Goal: Task Accomplishment & Management: Use online tool/utility

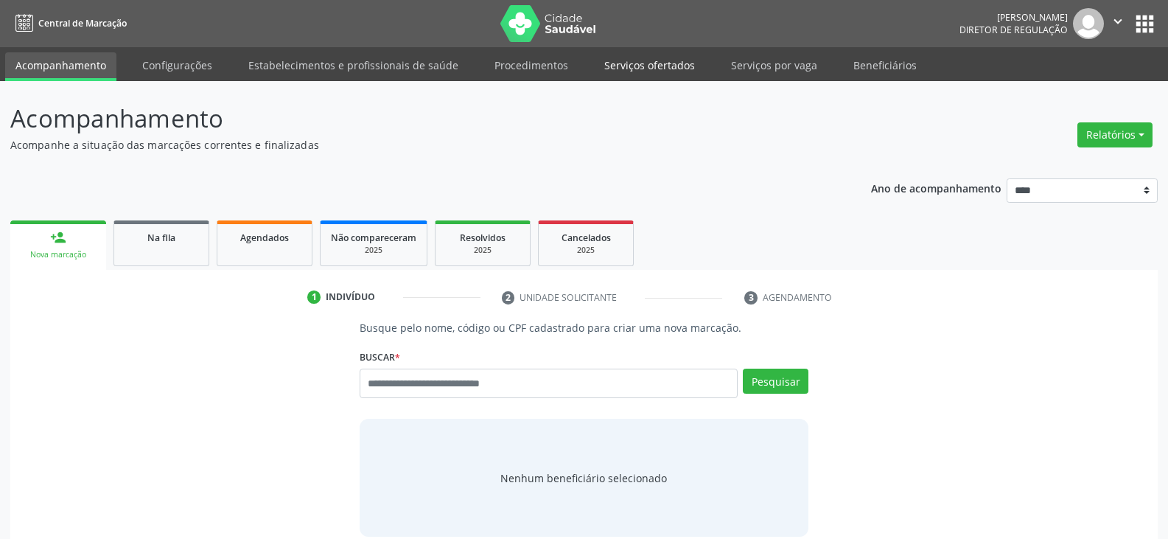
drag, startPoint x: 0, startPoint y: 0, endPoint x: 626, endPoint y: 63, distance: 629.5
click at [626, 63] on link "Serviços ofertados" at bounding box center [649, 65] width 111 height 26
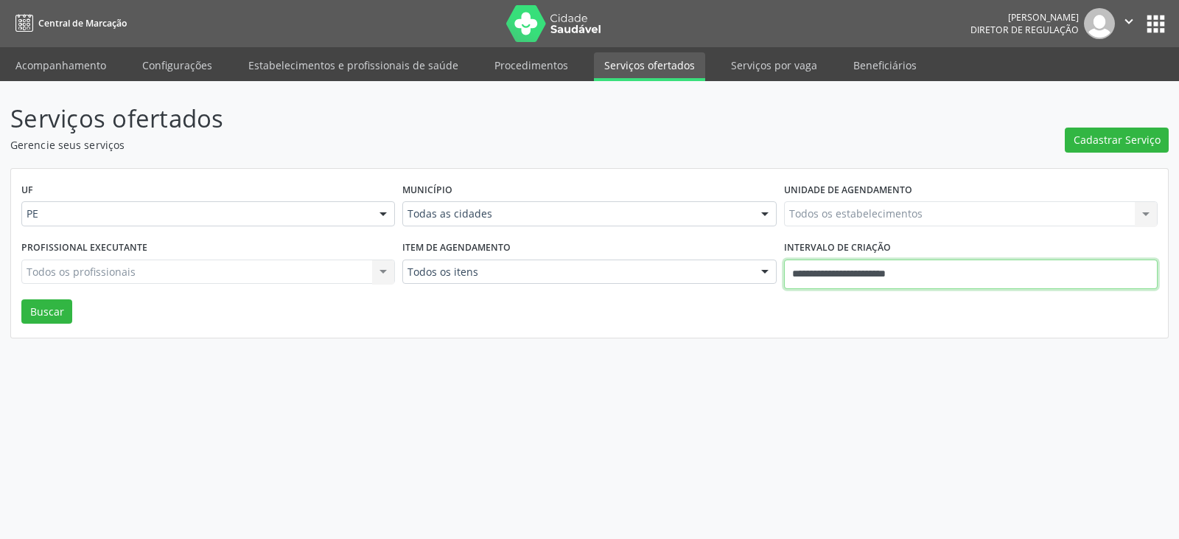
click at [951, 277] on input "**********" at bounding box center [971, 273] width 374 height 29
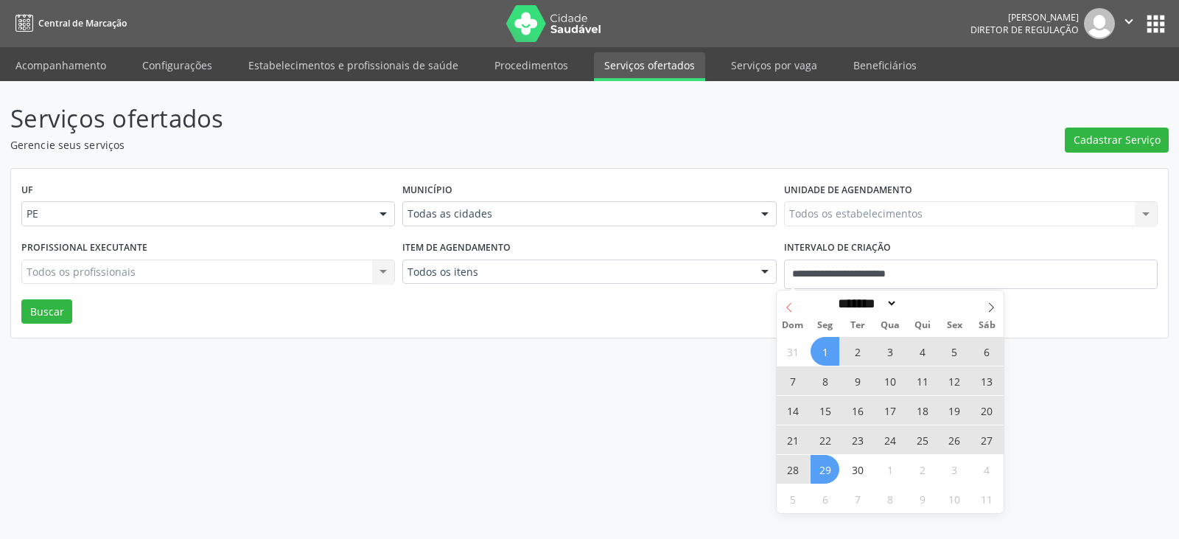
click at [786, 308] on icon at bounding box center [789, 307] width 10 height 10
select select "*"
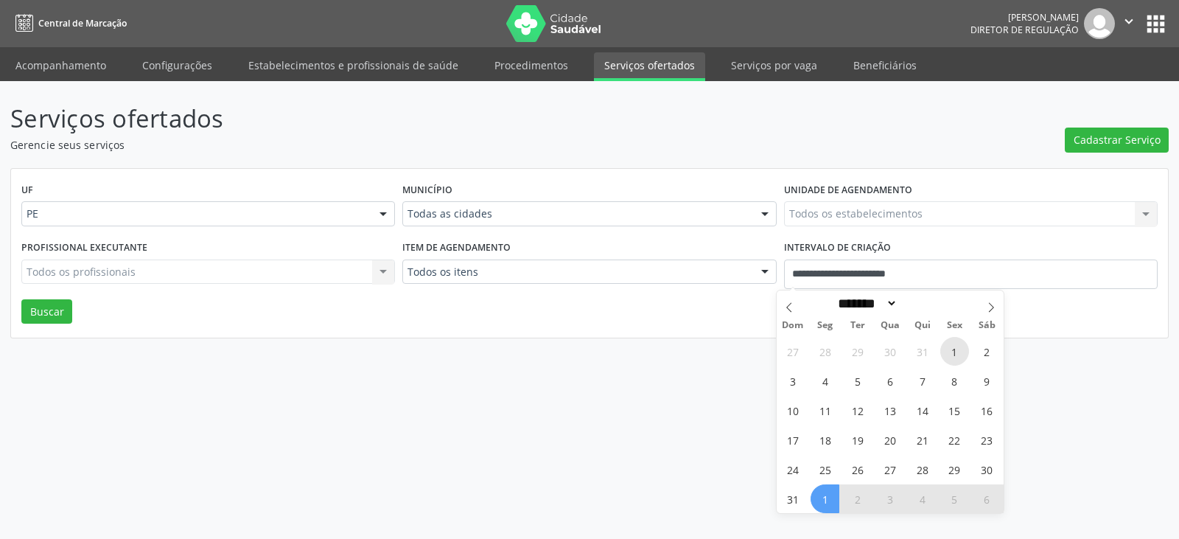
click at [951, 350] on span "1" at bounding box center [954, 351] width 29 height 29
type input "**********"
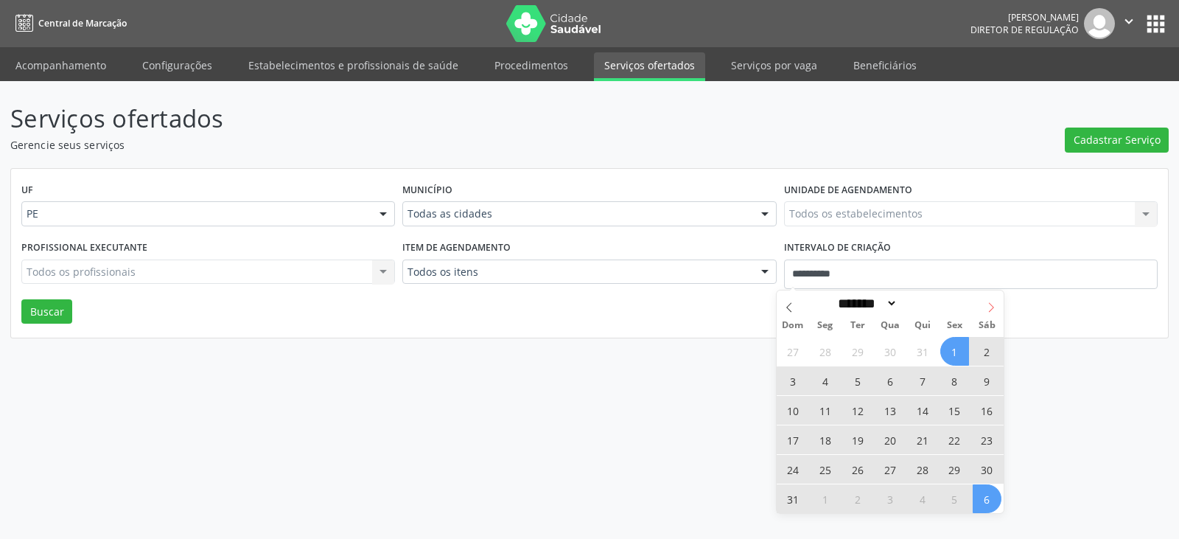
click at [986, 302] on icon at bounding box center [991, 307] width 10 height 10
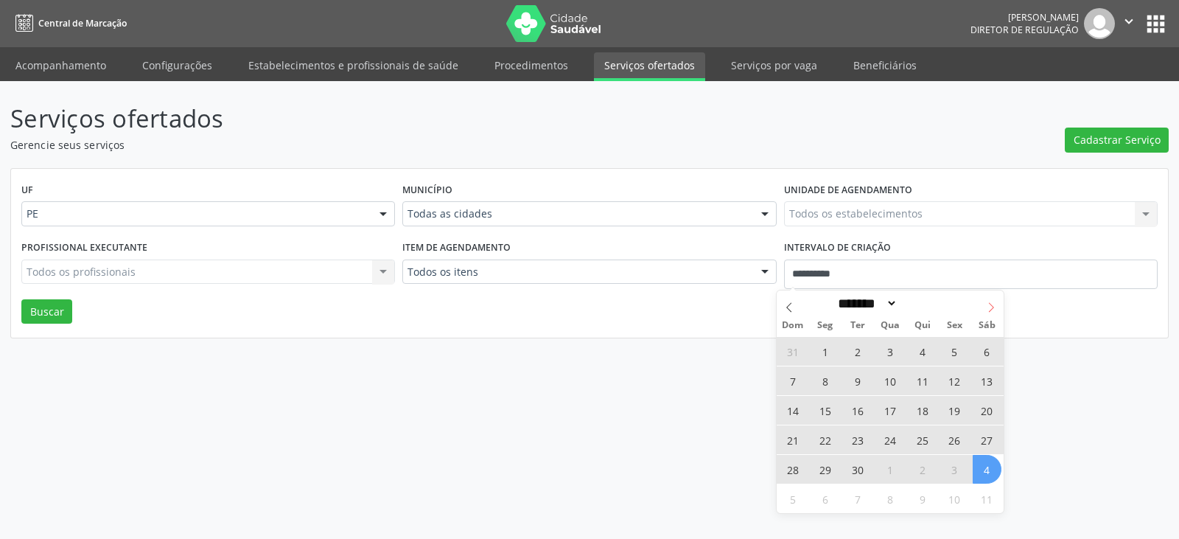
click at [990, 307] on icon at bounding box center [991, 307] width 10 height 10
select select "*"
click at [956, 470] on span "31" at bounding box center [954, 469] width 29 height 29
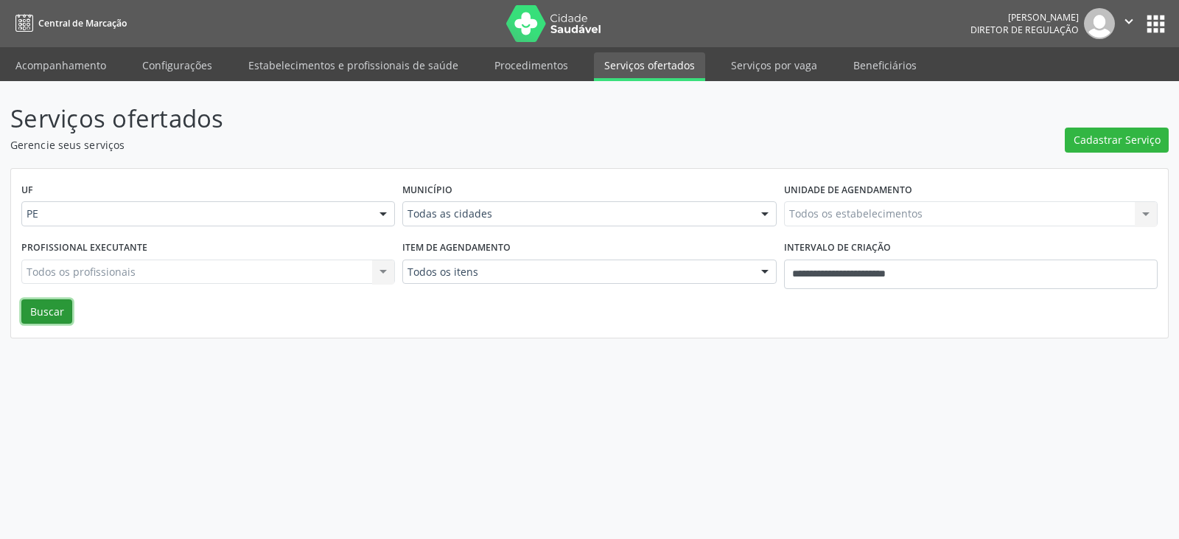
click at [42, 312] on button "Buscar" at bounding box center [46, 311] width 51 height 25
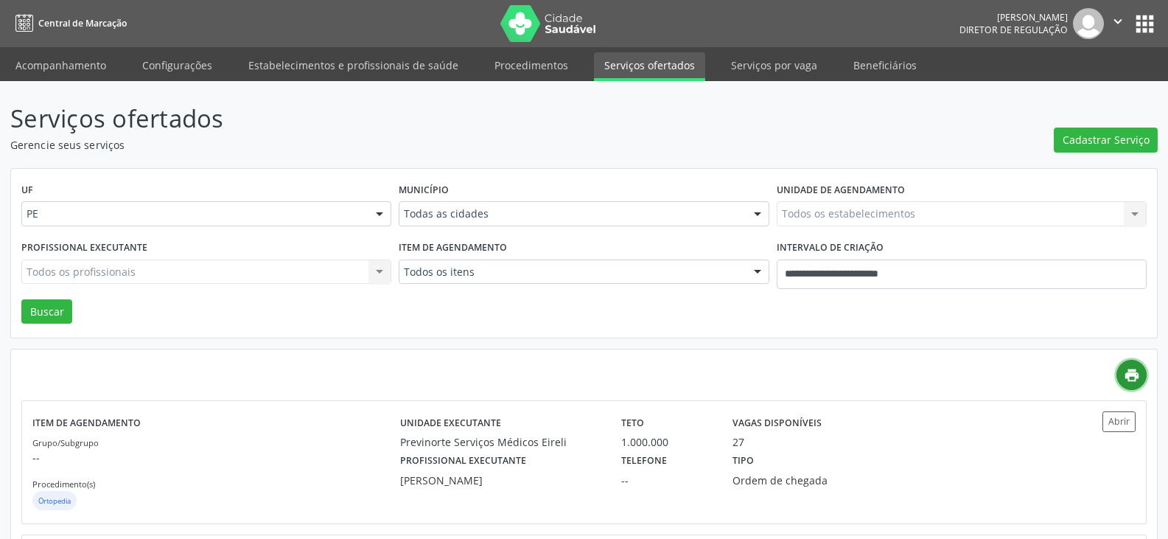
click at [1135, 377] on icon "print" at bounding box center [1132, 375] width 16 height 16
click at [774, 63] on link "Serviços por vaga" at bounding box center [774, 65] width 107 height 26
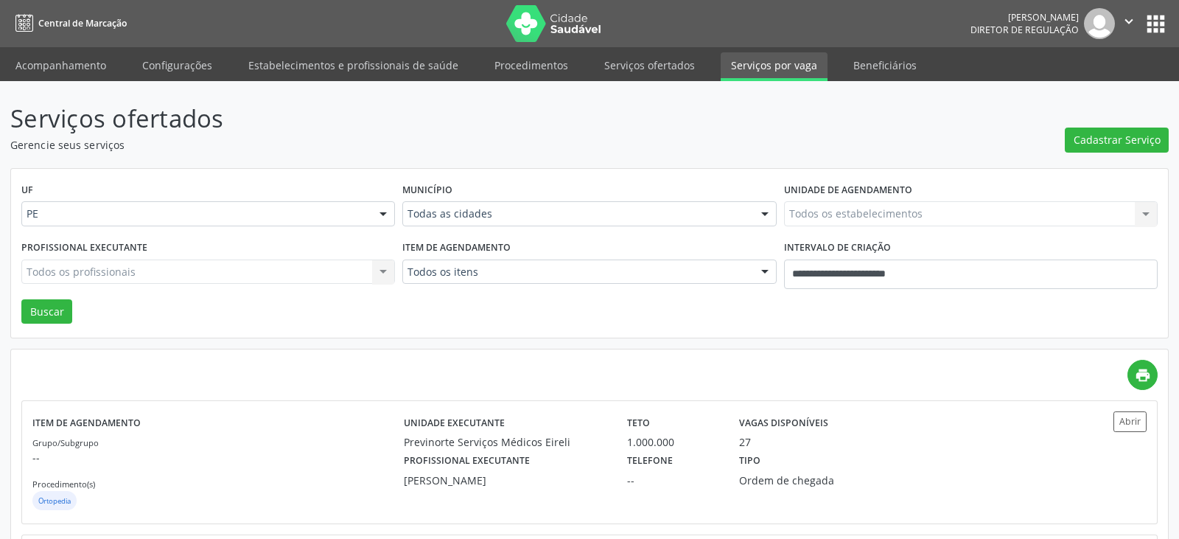
select select "*"
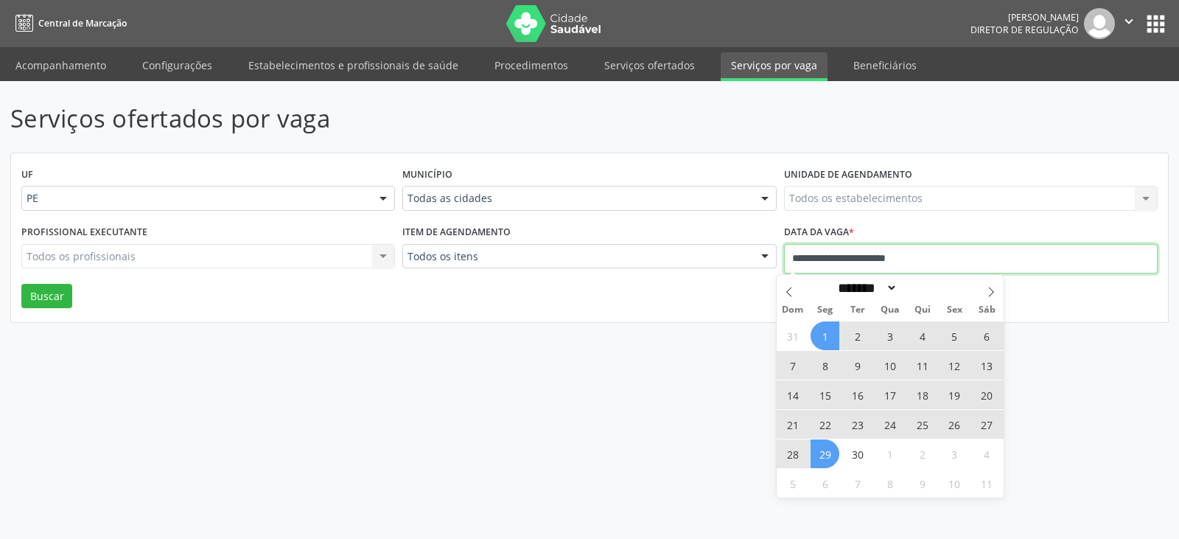
click at [896, 265] on input "**********" at bounding box center [971, 258] width 374 height 29
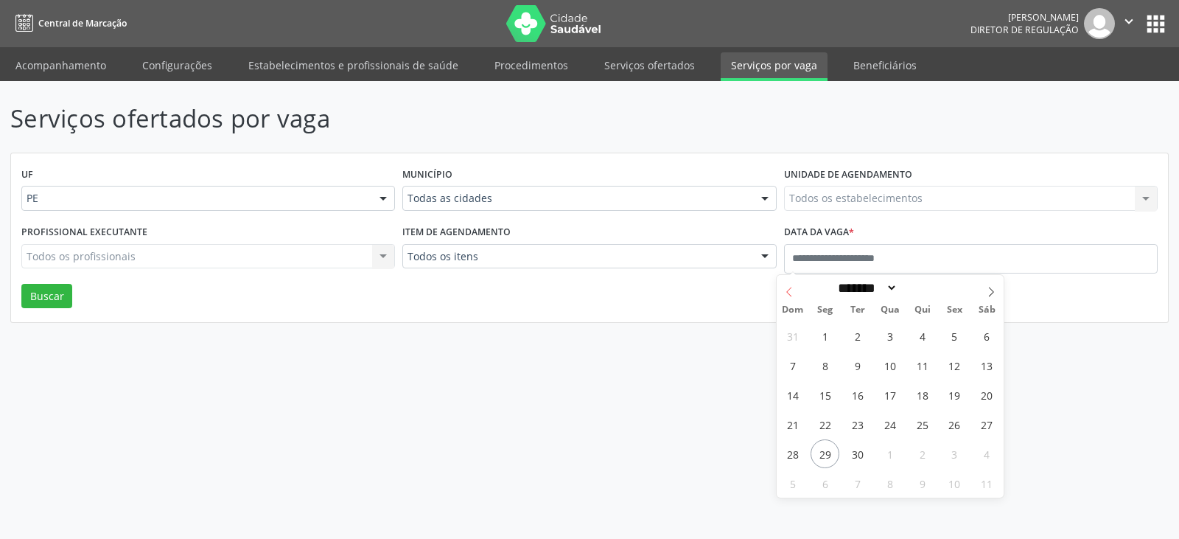
click at [788, 291] on icon at bounding box center [789, 292] width 10 height 10
select select "*"
click at [949, 332] on span "1" at bounding box center [954, 335] width 29 height 29
type input "**********"
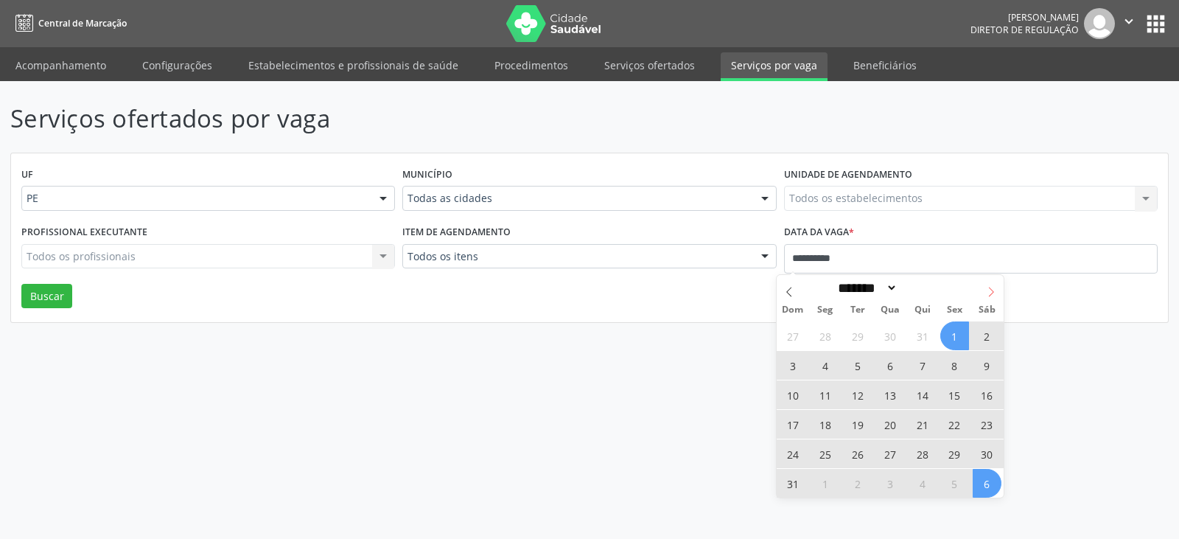
click at [993, 292] on icon at bounding box center [991, 292] width 10 height 10
click at [988, 292] on icon at bounding box center [991, 292] width 10 height 10
select select "*"
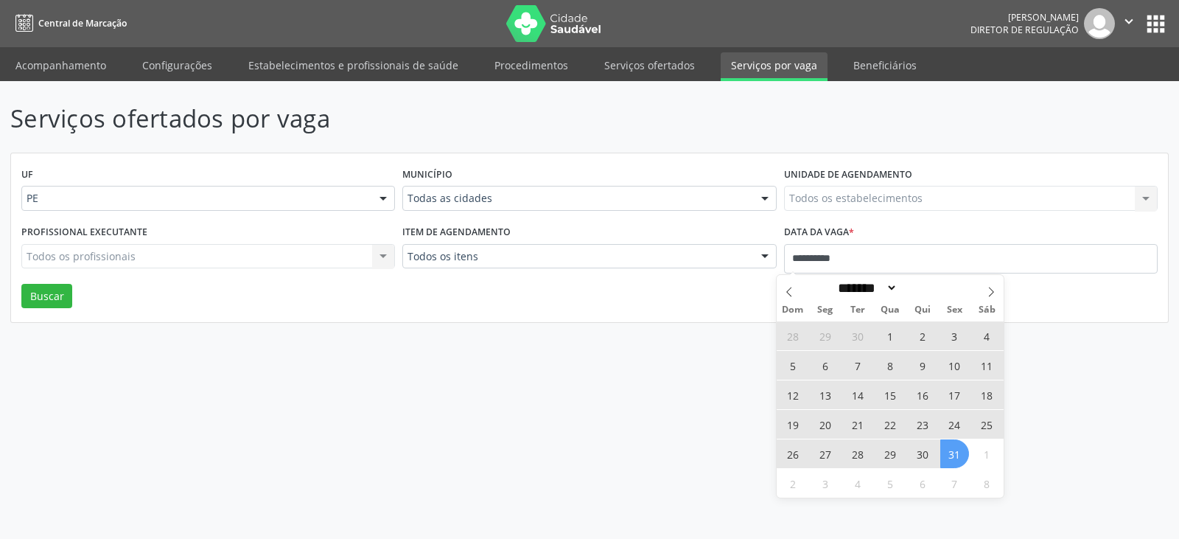
click at [955, 458] on span "31" at bounding box center [954, 453] width 29 height 29
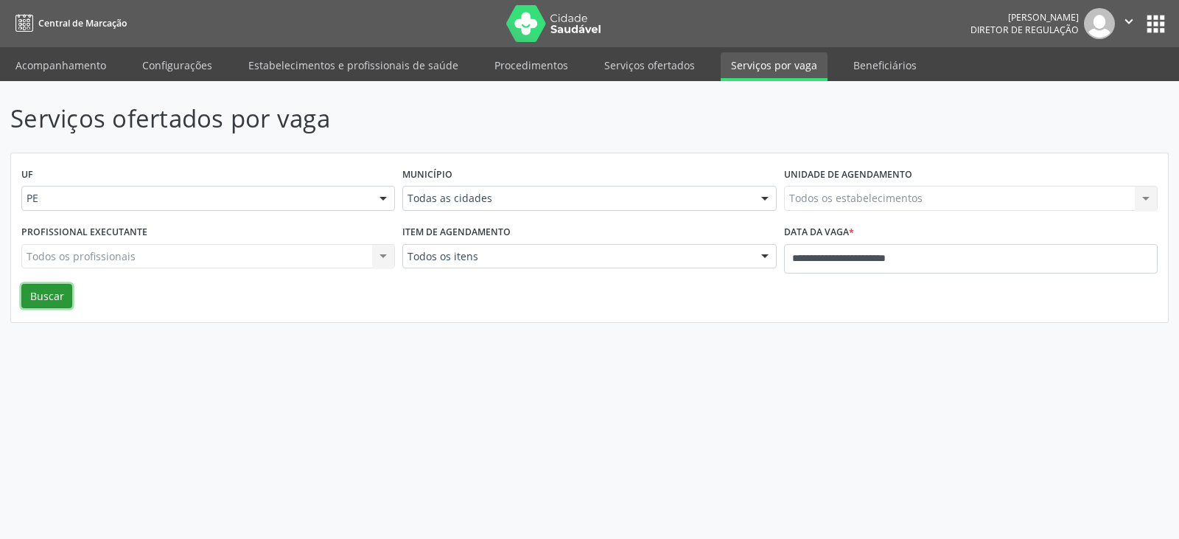
click at [54, 291] on button "Buscar" at bounding box center [46, 296] width 51 height 25
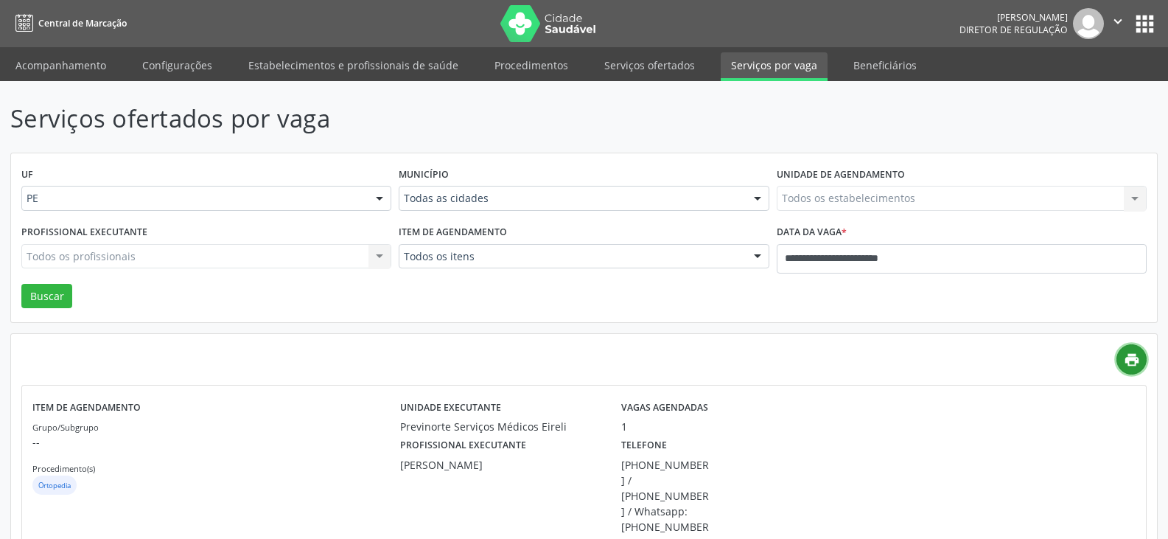
click at [1127, 360] on icon "print" at bounding box center [1132, 359] width 16 height 16
click at [935, 259] on input "**********" at bounding box center [962, 258] width 370 height 29
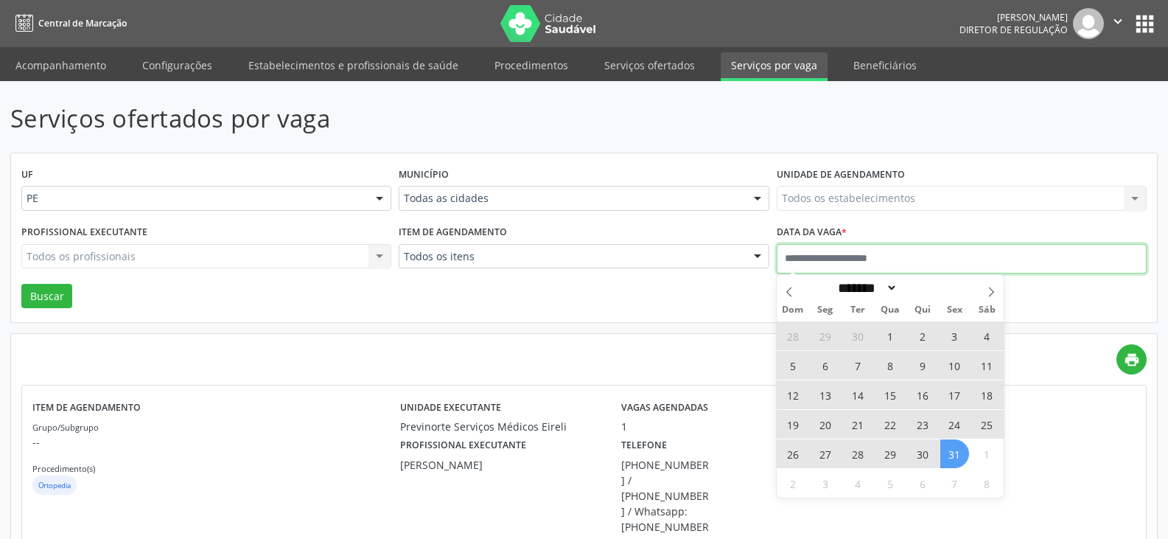
select select "*"
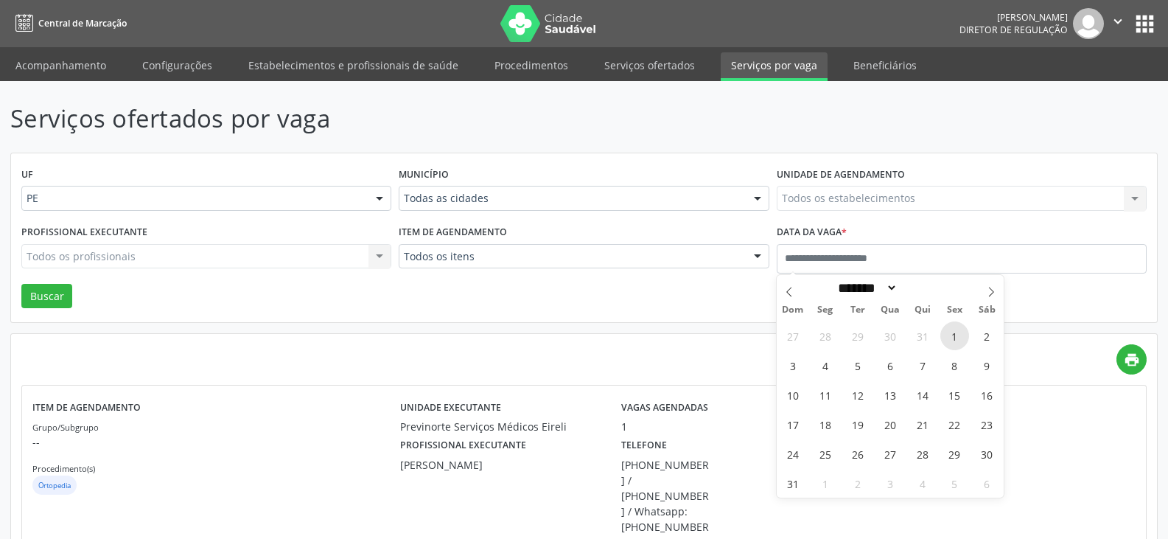
click at [948, 337] on span "1" at bounding box center [954, 335] width 29 height 29
type input "**********"
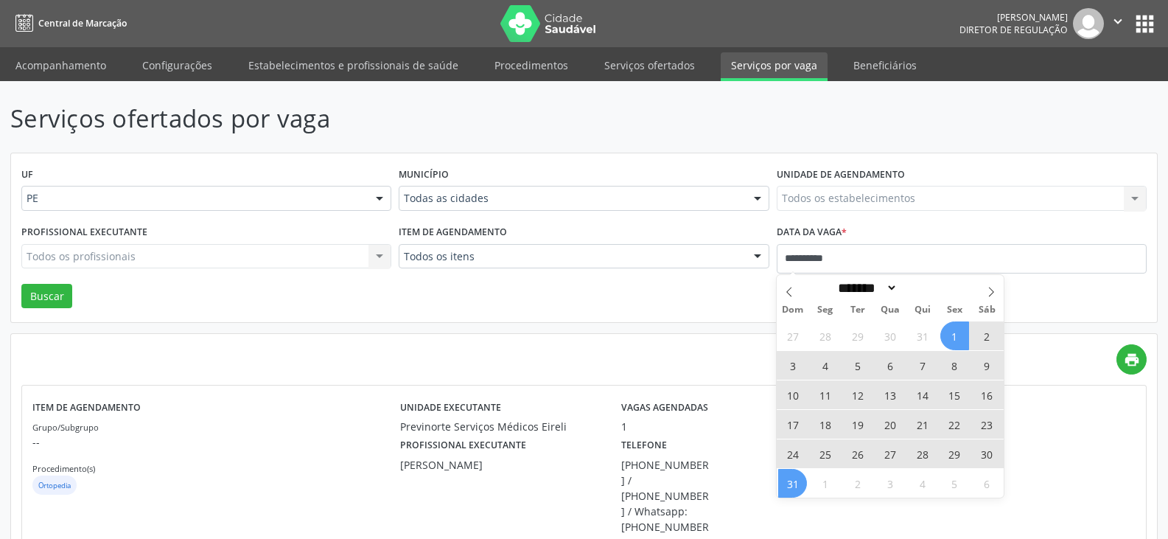
click at [795, 483] on span "31" at bounding box center [792, 483] width 29 height 29
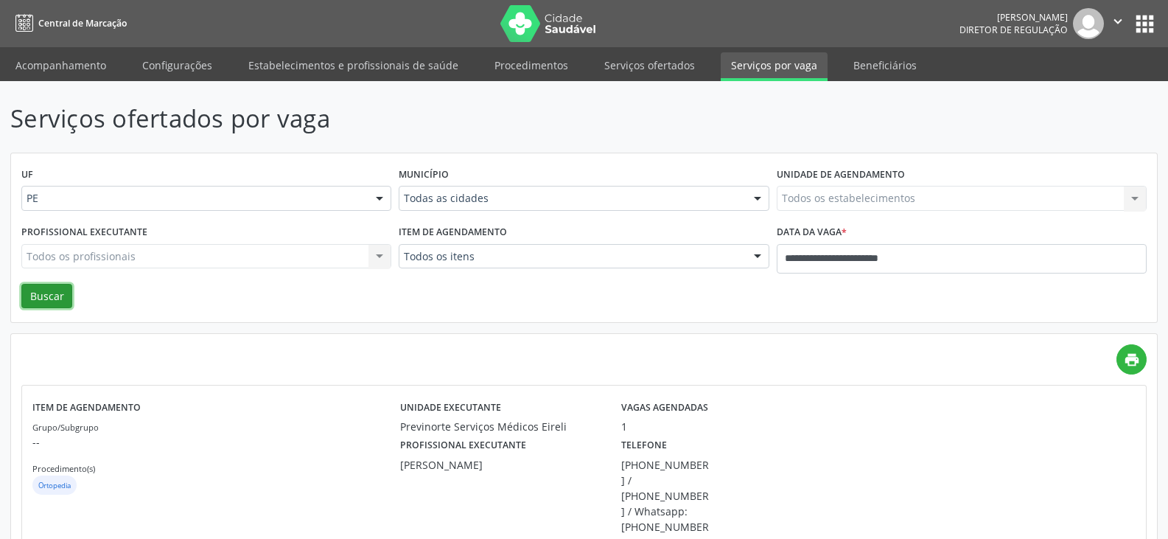
click at [29, 297] on button "Buscar" at bounding box center [46, 296] width 51 height 25
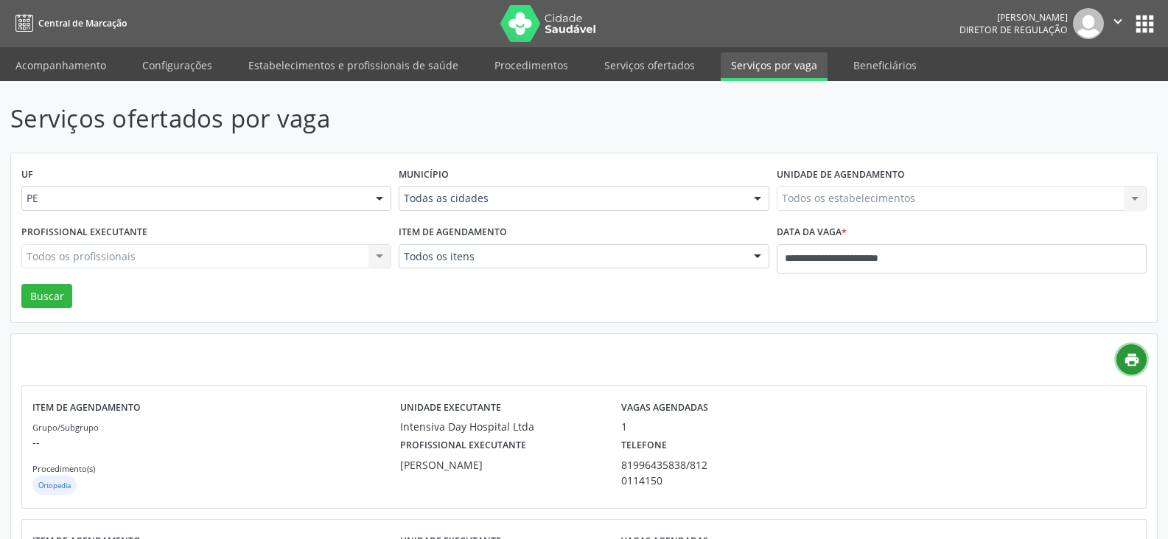
click at [1128, 352] on icon "print" at bounding box center [1132, 359] width 16 height 16
click at [1039, 368] on div "print" at bounding box center [583, 359] width 1125 height 30
click at [40, 293] on button "Buscar" at bounding box center [46, 296] width 51 height 25
click at [1138, 358] on icon "print" at bounding box center [1132, 359] width 16 height 16
click at [959, 256] on input "**********" at bounding box center [962, 258] width 370 height 29
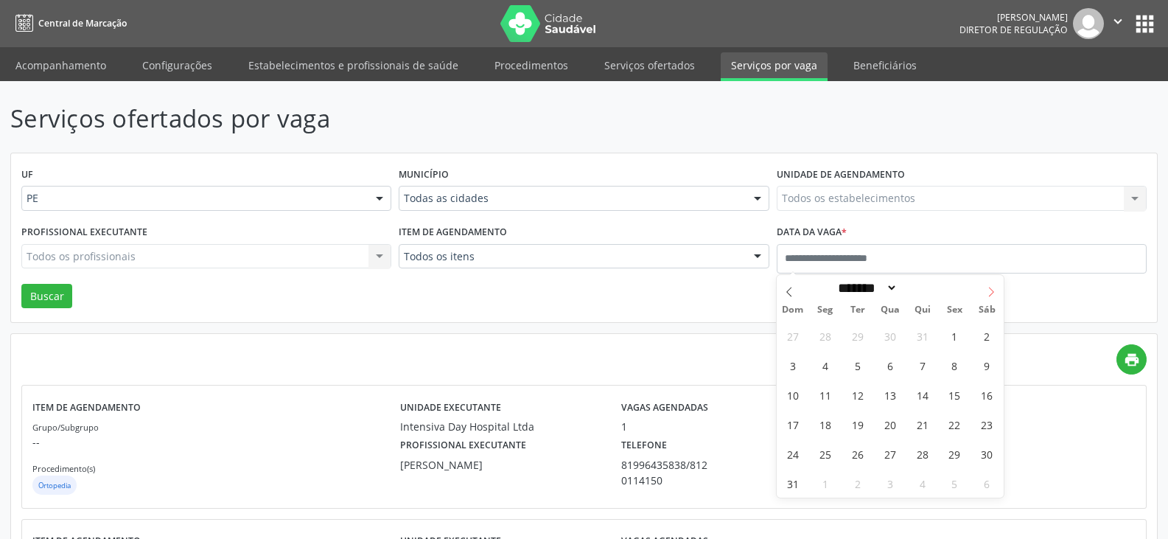
click at [997, 286] on span at bounding box center [991, 287] width 25 height 25
select select "*"
click at [826, 336] on span "1" at bounding box center [825, 335] width 29 height 29
type input "**********"
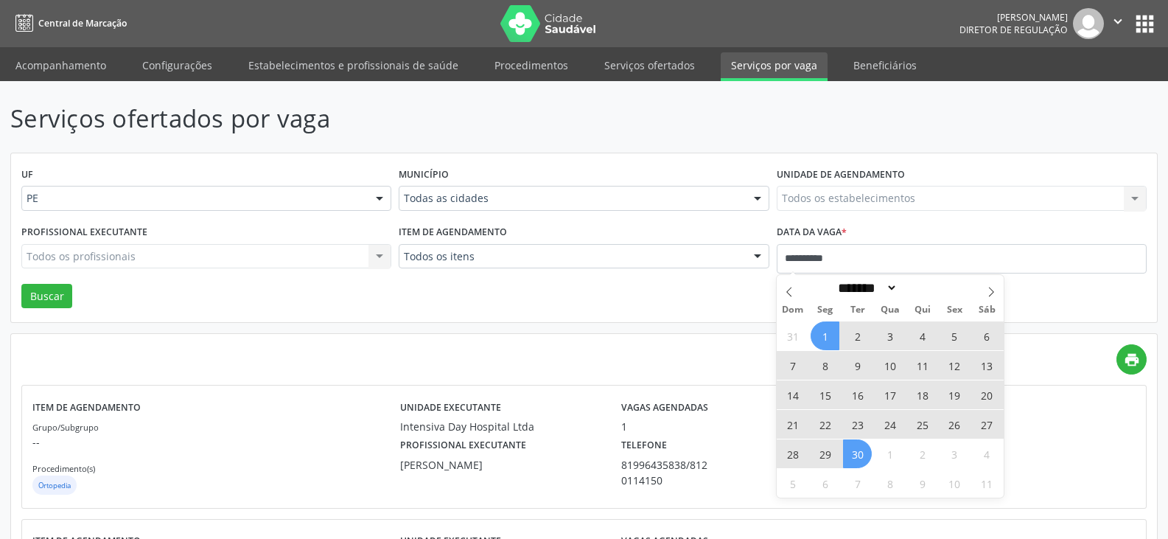
click at [854, 455] on span "30" at bounding box center [857, 453] width 29 height 29
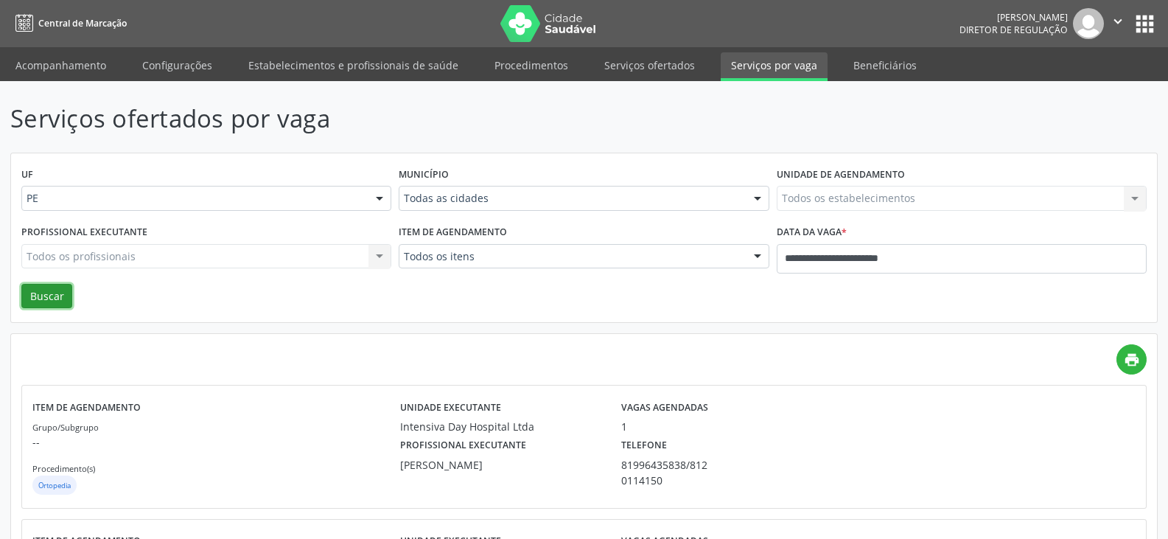
click at [43, 295] on button "Buscar" at bounding box center [46, 296] width 51 height 25
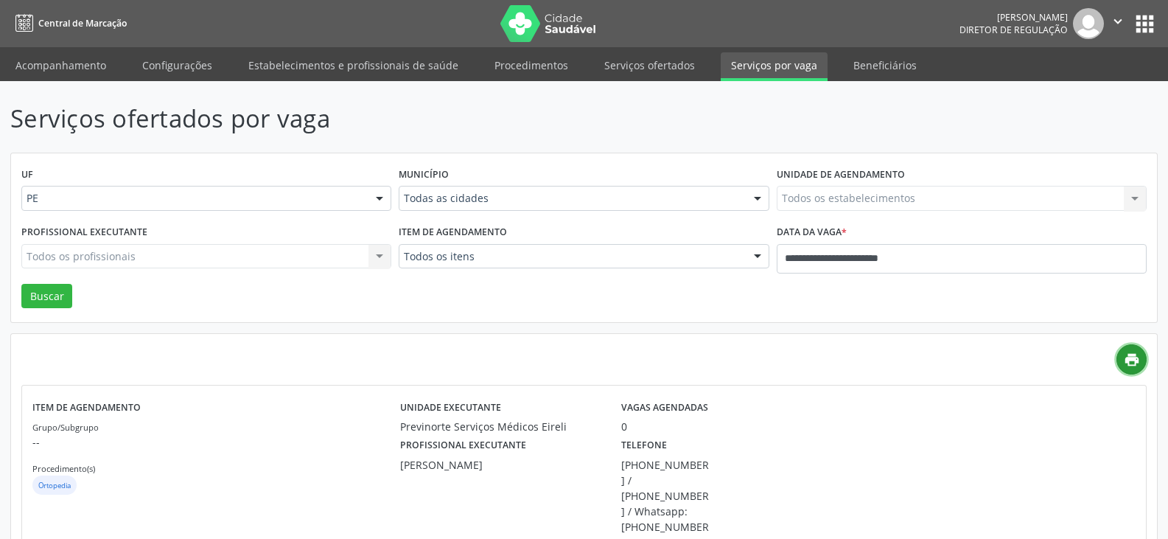
click at [1138, 362] on icon "print" at bounding box center [1132, 359] width 16 height 16
click at [963, 260] on input "**********" at bounding box center [962, 258] width 370 height 29
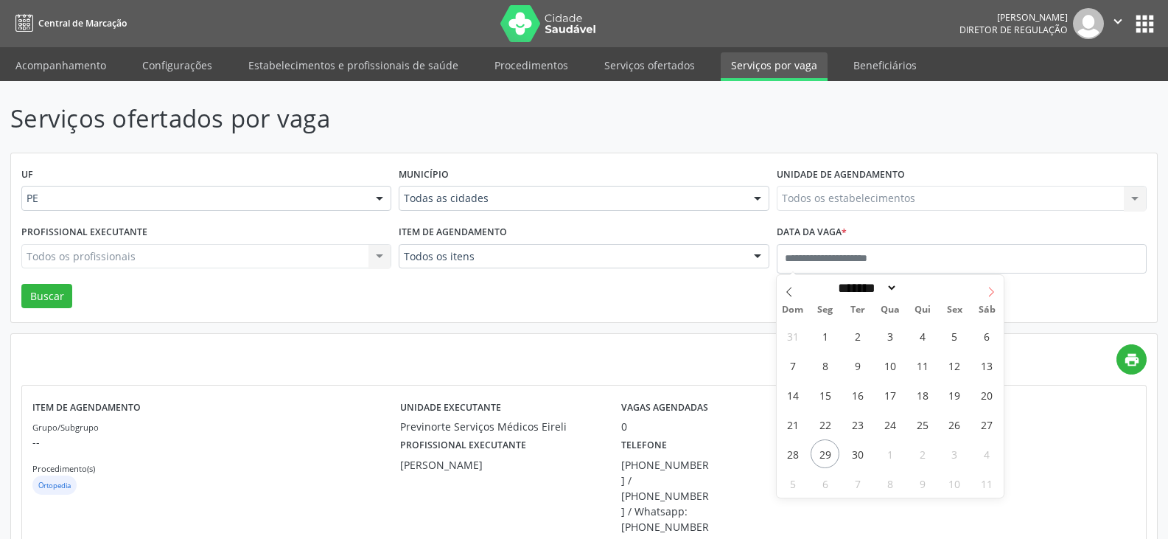
click at [990, 289] on icon at bounding box center [990, 292] width 5 height 10
select select "*"
click at [897, 332] on span "1" at bounding box center [889, 335] width 29 height 29
type input "**********"
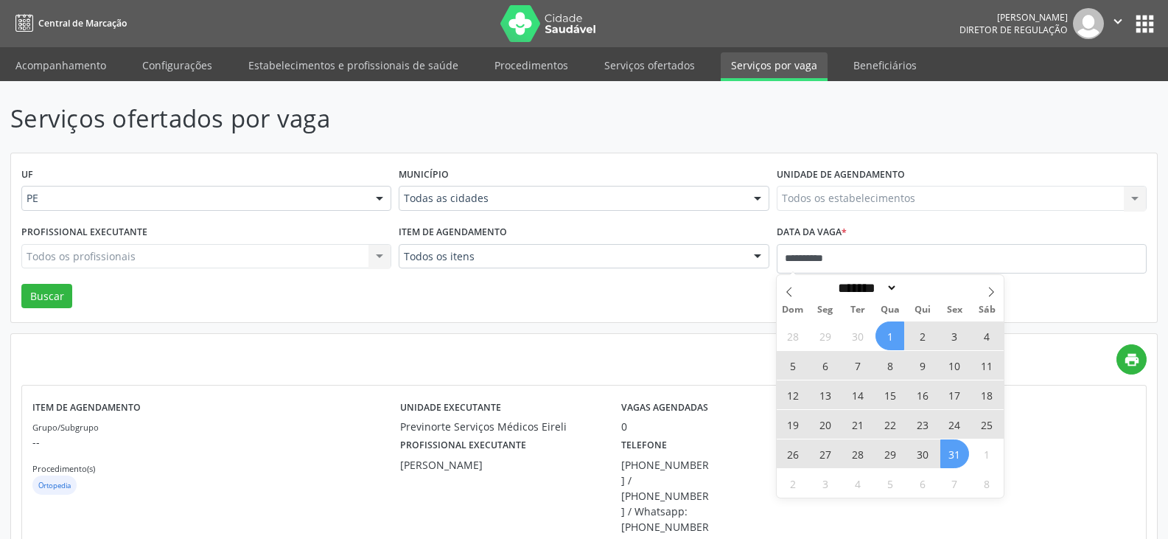
click at [954, 458] on span "31" at bounding box center [954, 453] width 29 height 29
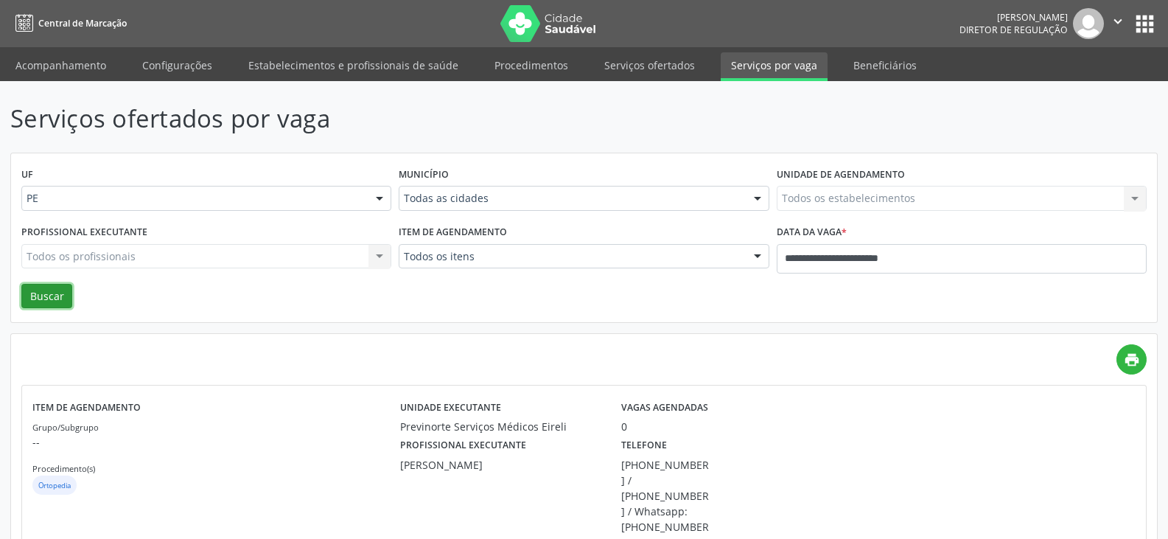
click at [34, 293] on button "Buscar" at bounding box center [46, 296] width 51 height 25
click at [1135, 360] on icon "print" at bounding box center [1132, 359] width 16 height 16
